Goal: Check status

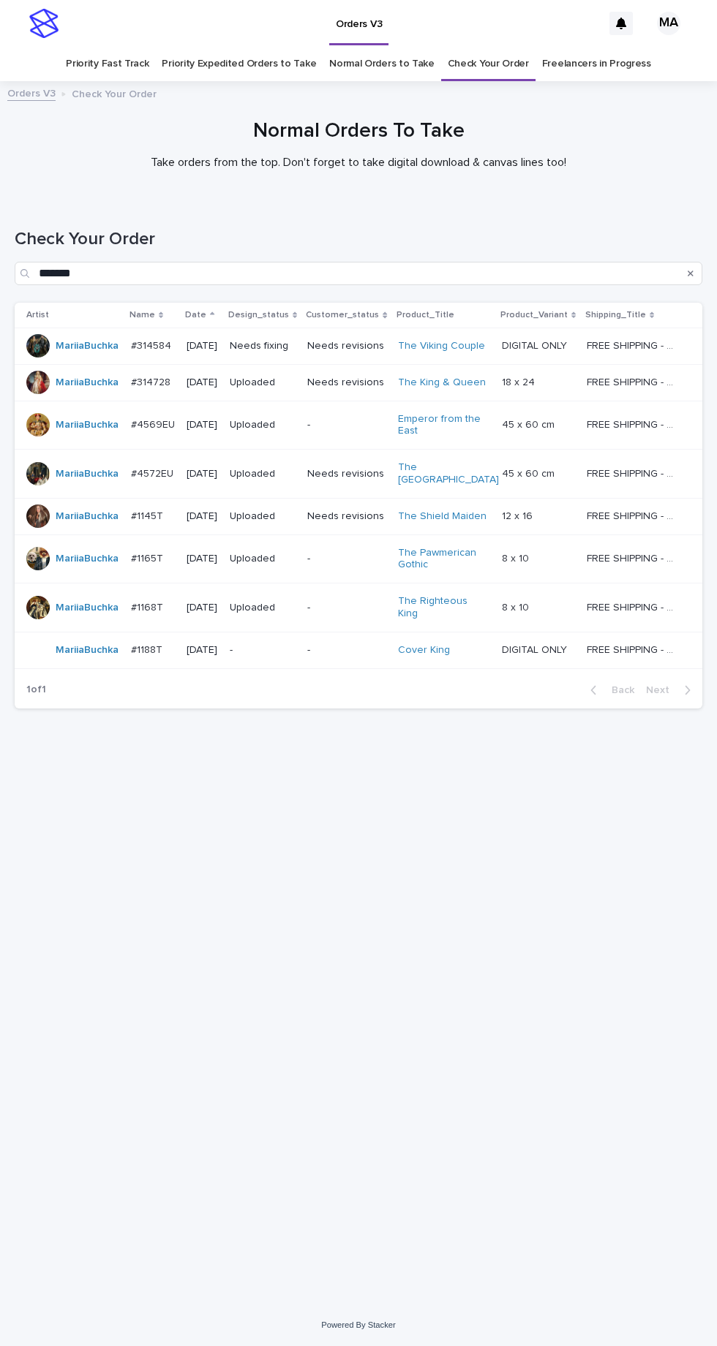
scroll to position [46, 0]
click at [480, 47] on link "Check Your Order" at bounding box center [487, 64] width 81 height 34
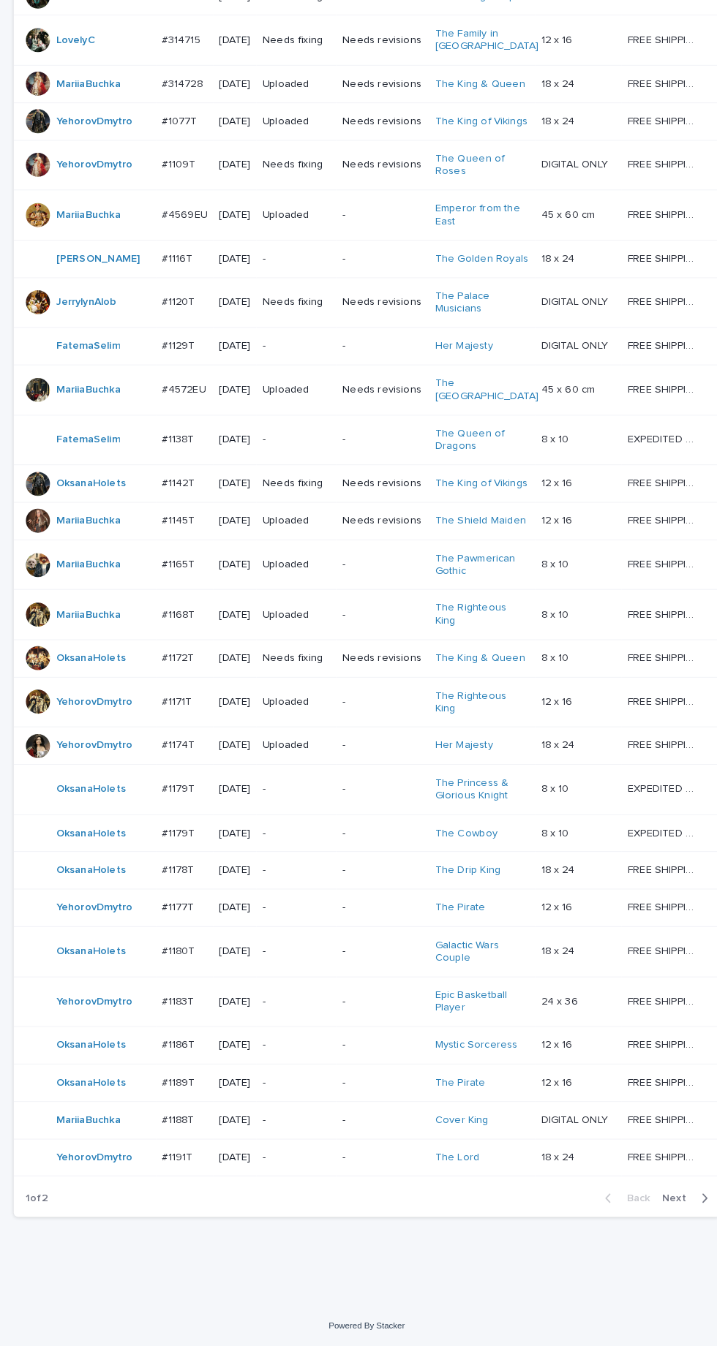
click at [684, 1208] on icon "button" at bounding box center [687, 1201] width 7 height 13
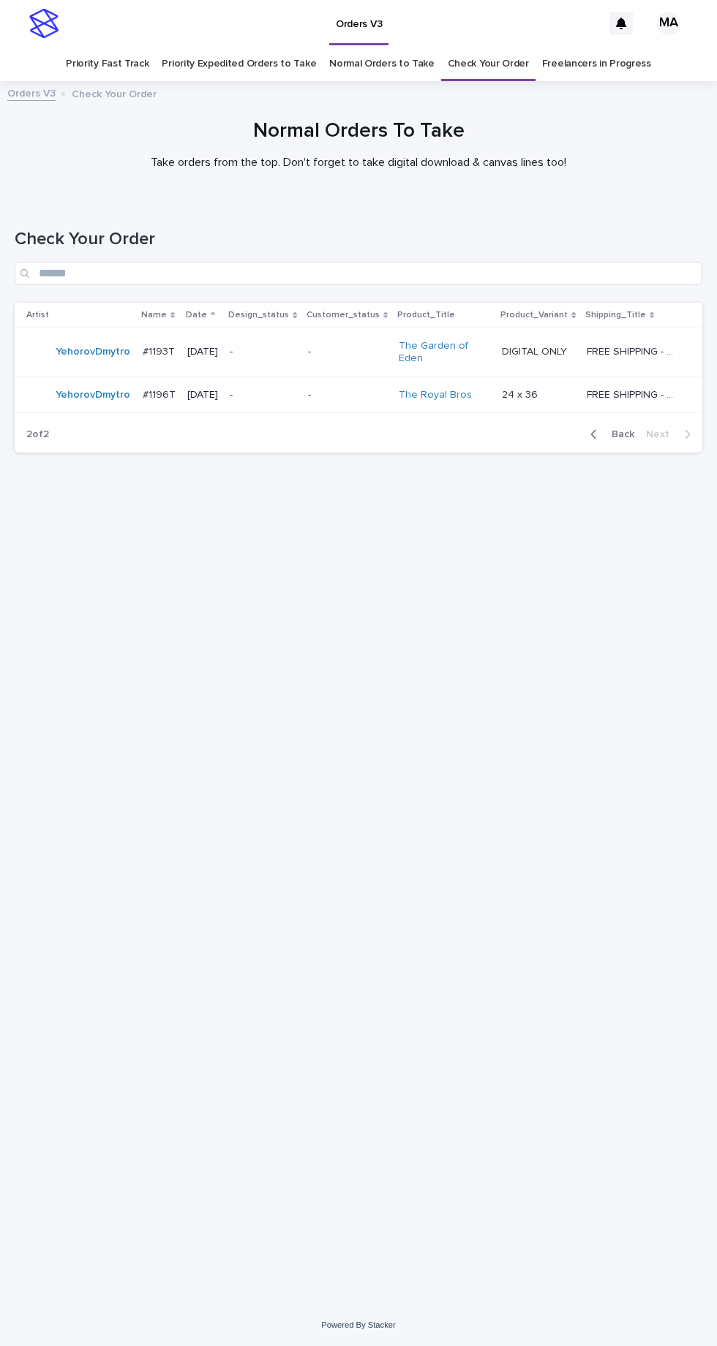
click at [630, 429] on span "Back" at bounding box center [617, 434] width 31 height 10
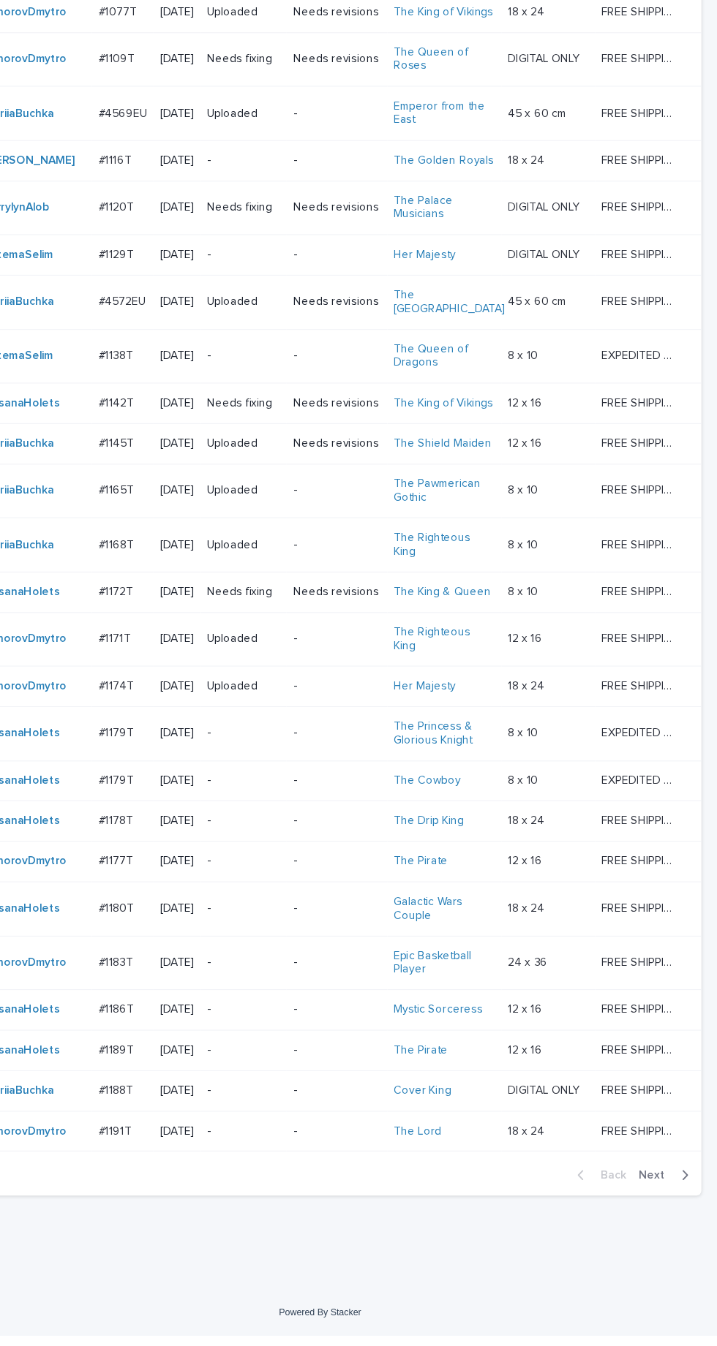
click at [685, 1206] on icon "button" at bounding box center [687, 1201] width 5 height 9
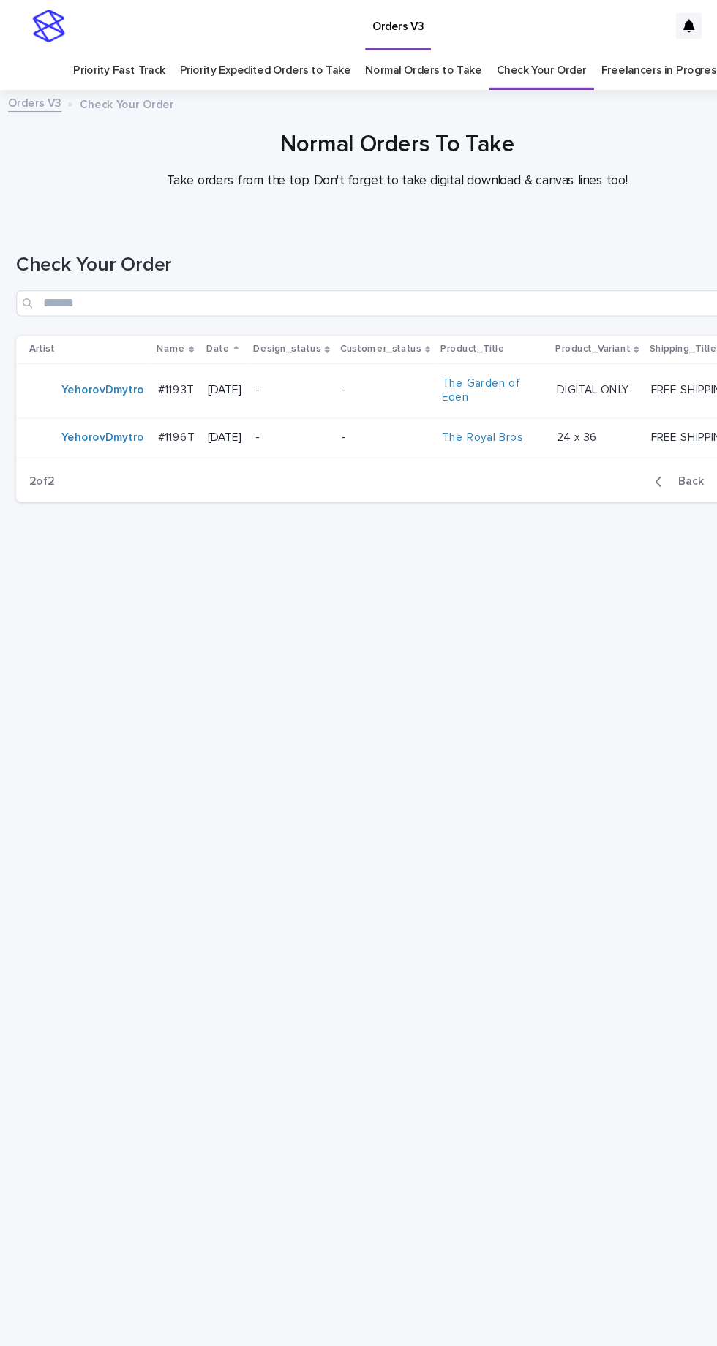
click at [625, 429] on span "Back" at bounding box center [617, 434] width 31 height 10
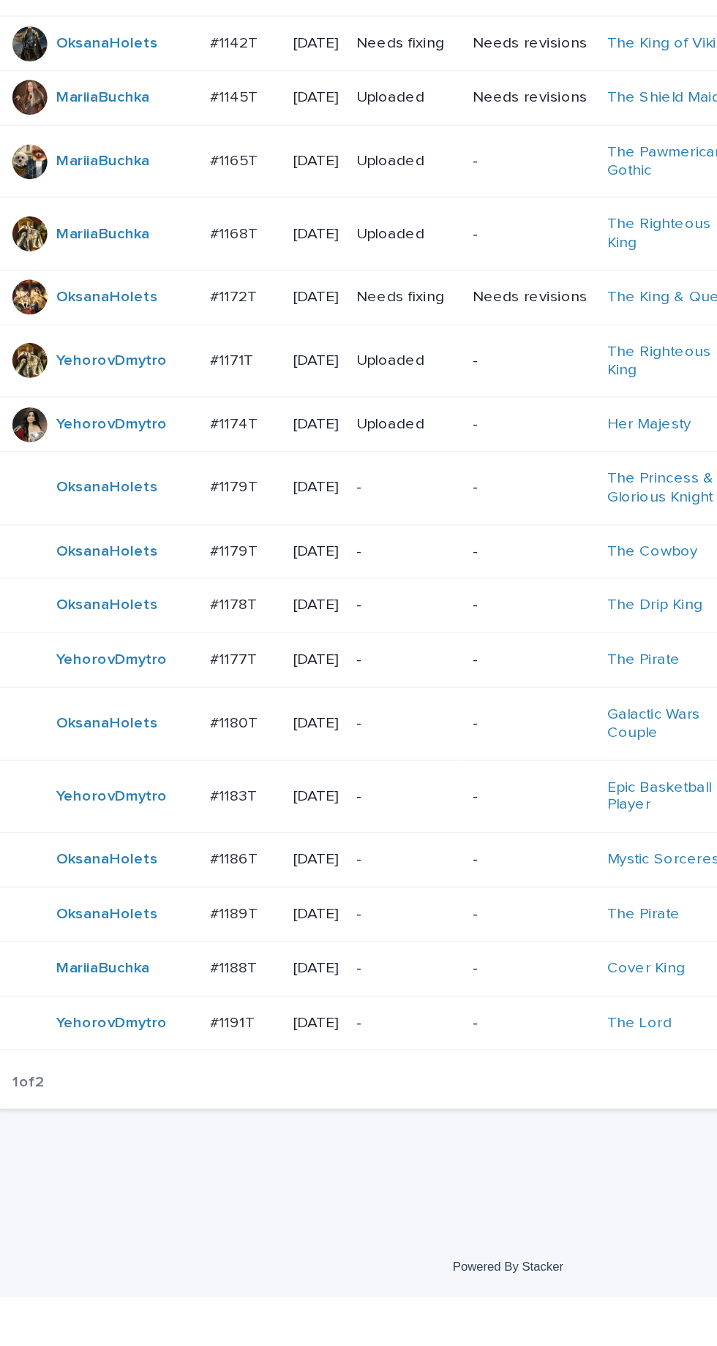
click at [311, 1132] on p "-" at bounding box center [290, 1125] width 66 height 12
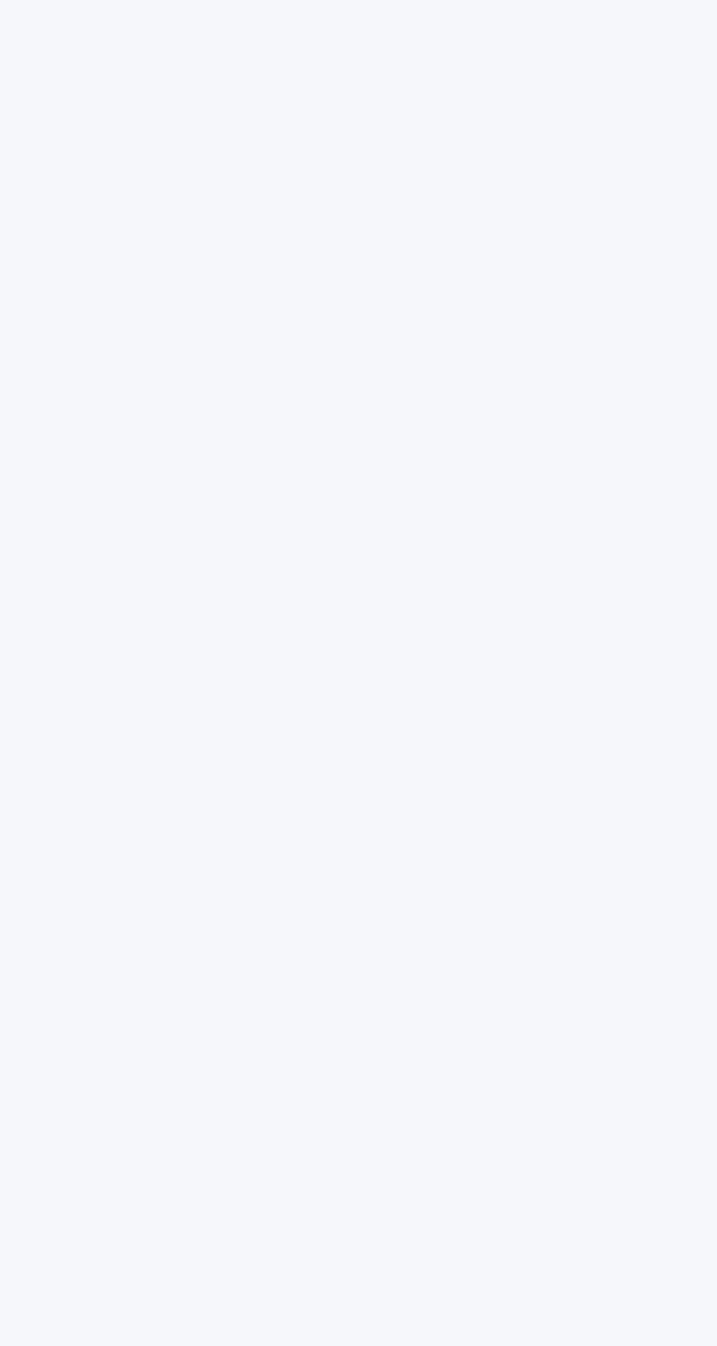
scroll to position [46, 0]
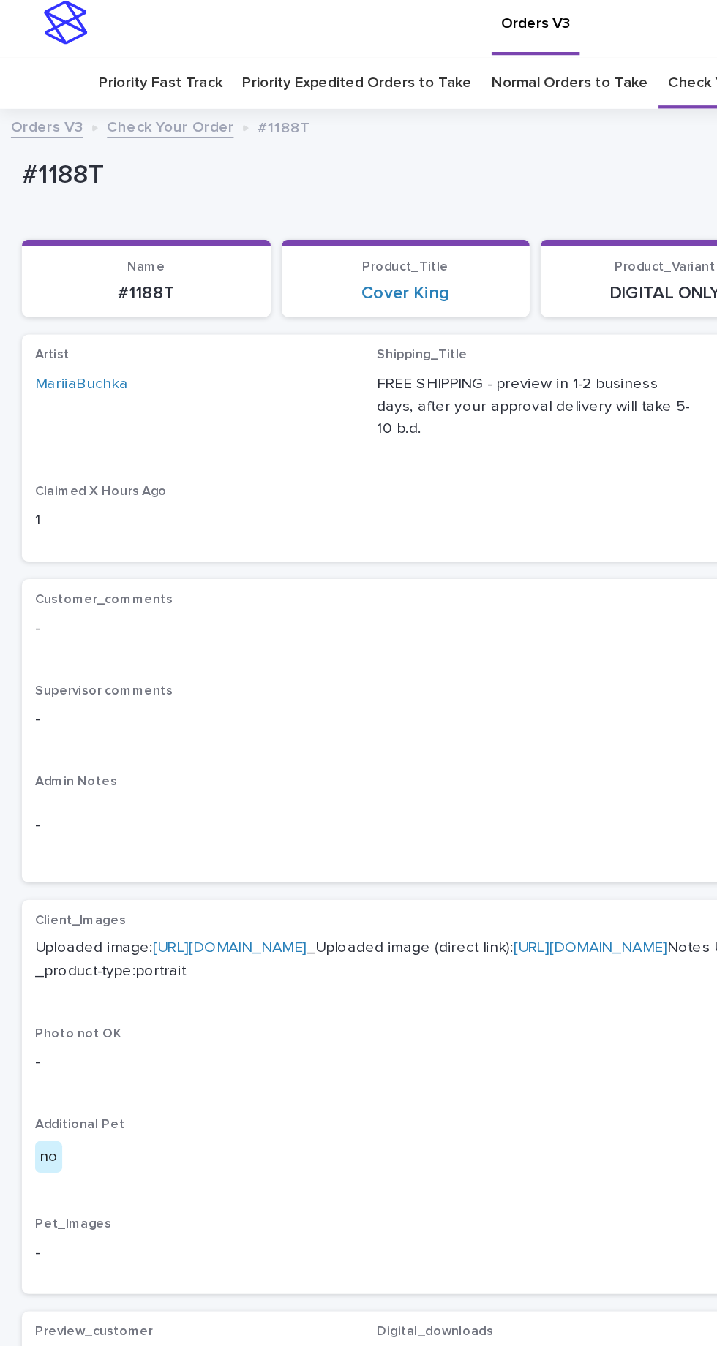
click at [165, 638] on link "[URL][DOMAIN_NAME]" at bounding box center [153, 643] width 103 height 10
